Goal: Information Seeking & Learning: Understand process/instructions

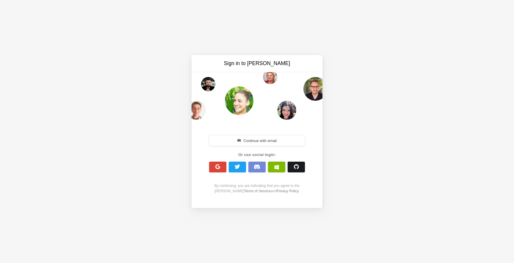
click at [296, 164] on span "button" at bounding box center [296, 167] width 6 height 6
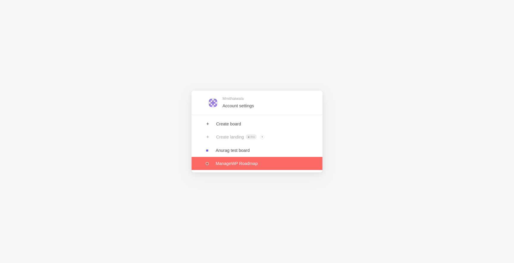
click at [249, 160] on link at bounding box center [256, 163] width 131 height 13
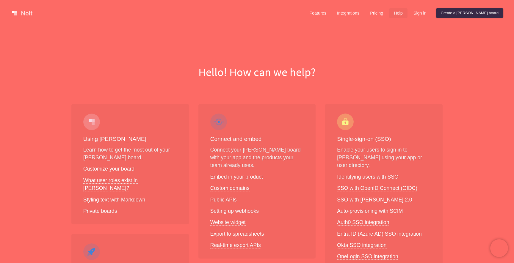
click at [229, 177] on link "Embed in your product" at bounding box center [236, 177] width 53 height 6
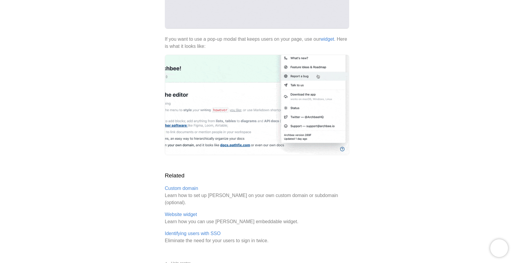
scroll to position [218, 0]
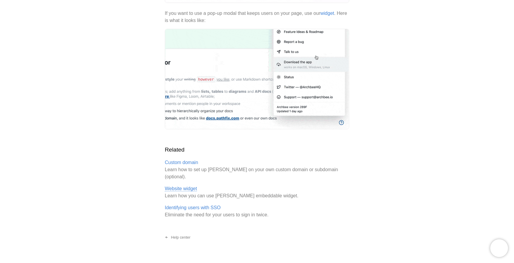
click at [185, 186] on link "Website widget" at bounding box center [181, 188] width 32 height 5
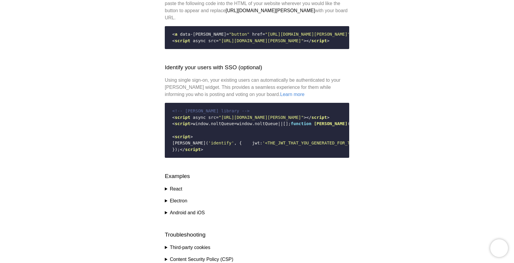
scroll to position [748, 0]
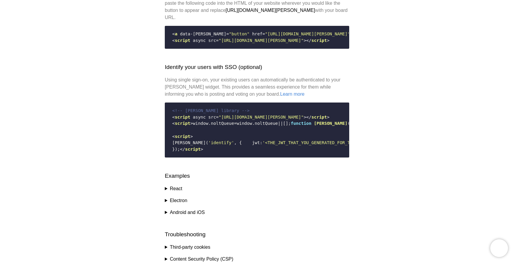
click at [177, 192] on summary "React" at bounding box center [257, 188] width 184 height 7
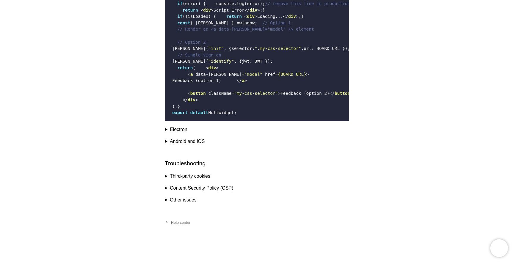
scroll to position [1354, 0]
click at [174, 177] on summary "Third-party cookies" at bounding box center [257, 176] width 184 height 7
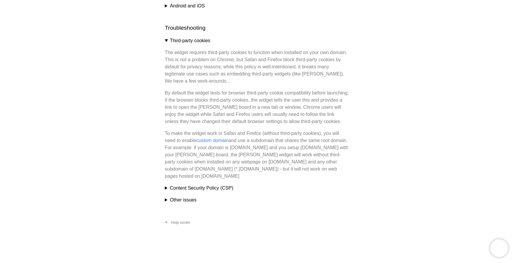
click at [174, 44] on summary "Third-party cookies" at bounding box center [257, 40] width 184 height 7
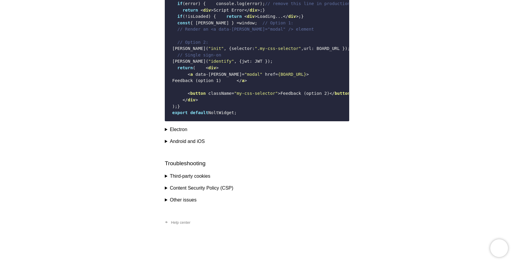
click at [168, 200] on summary "Other issues" at bounding box center [257, 199] width 184 height 7
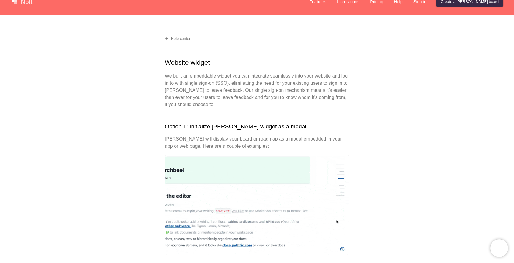
scroll to position [0, 0]
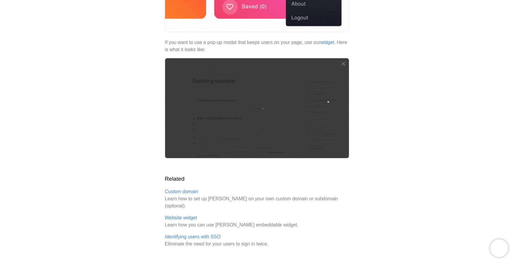
scroll to position [218, 0]
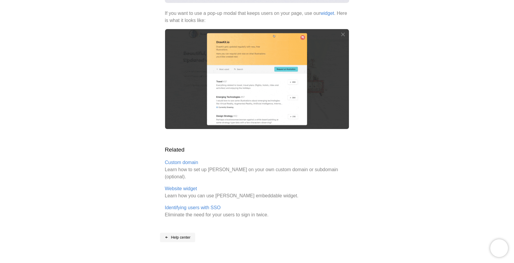
click at [181, 233] on link "Help center" at bounding box center [177, 238] width 35 height 10
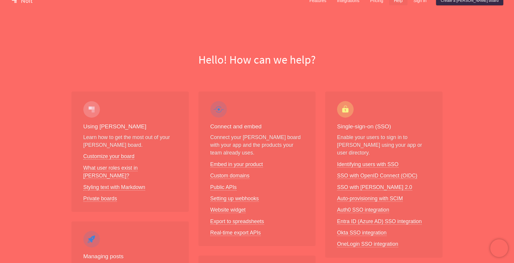
scroll to position [15, 0]
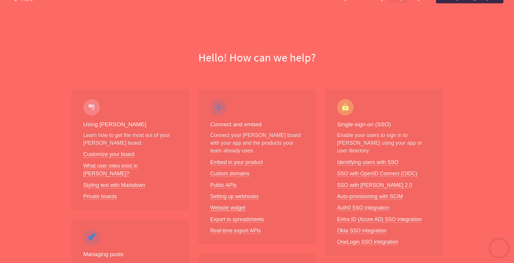
click at [224, 206] on link "Website widget" at bounding box center [227, 208] width 35 height 6
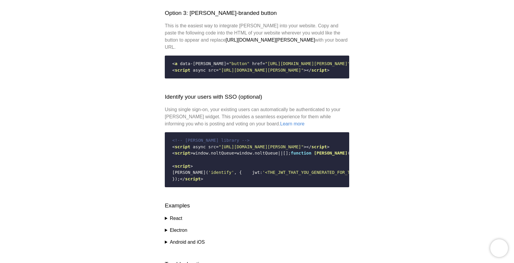
scroll to position [719, 0]
